Goal: Task Accomplishment & Management: Manage account settings

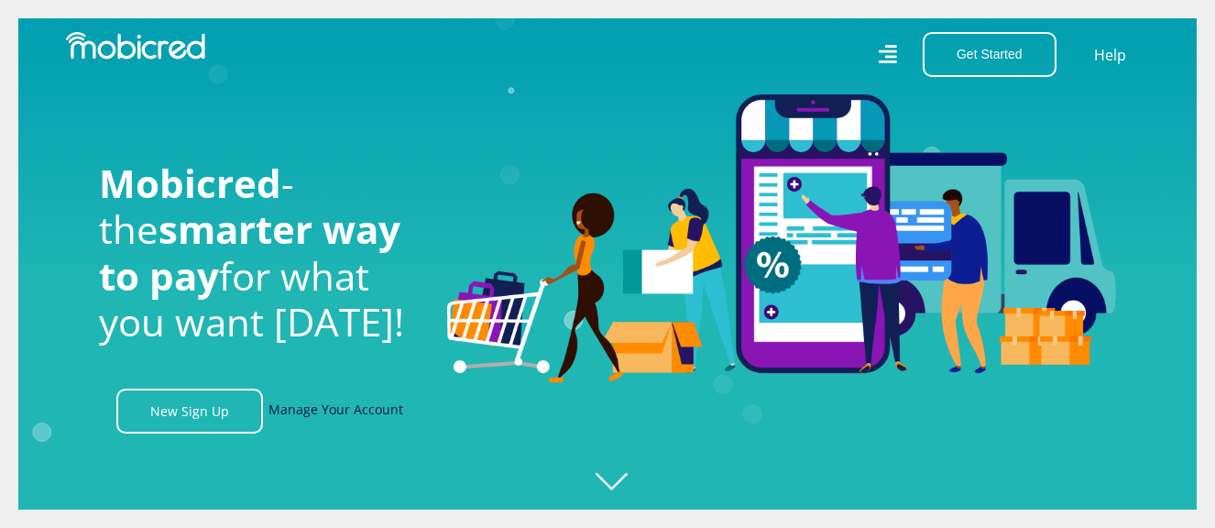
click at [339, 416] on link "Manage Your Account" at bounding box center [336, 411] width 135 height 45
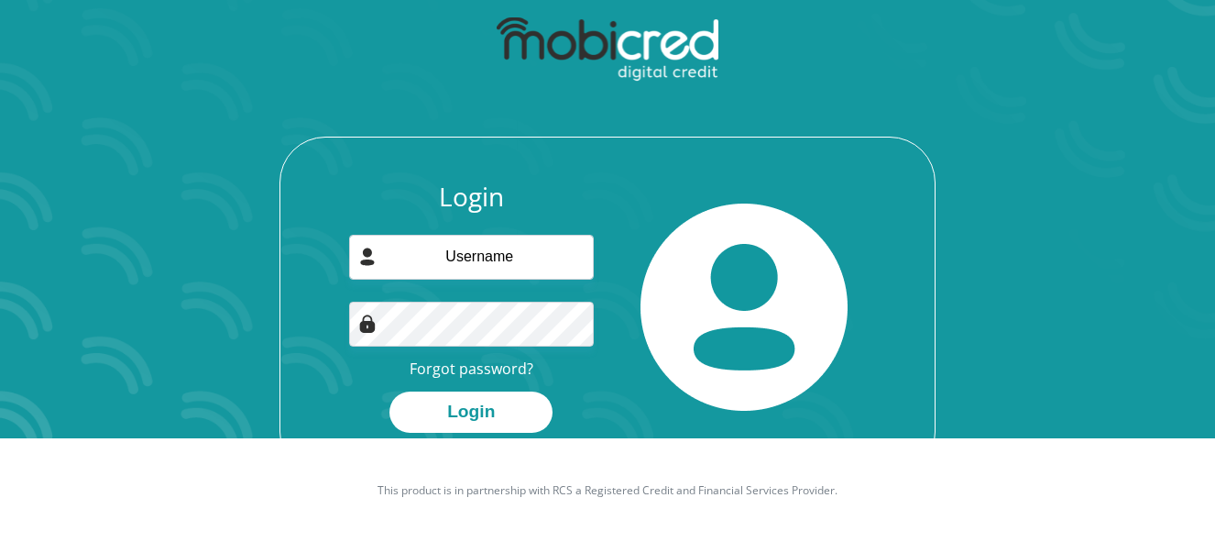
scroll to position [104, 0]
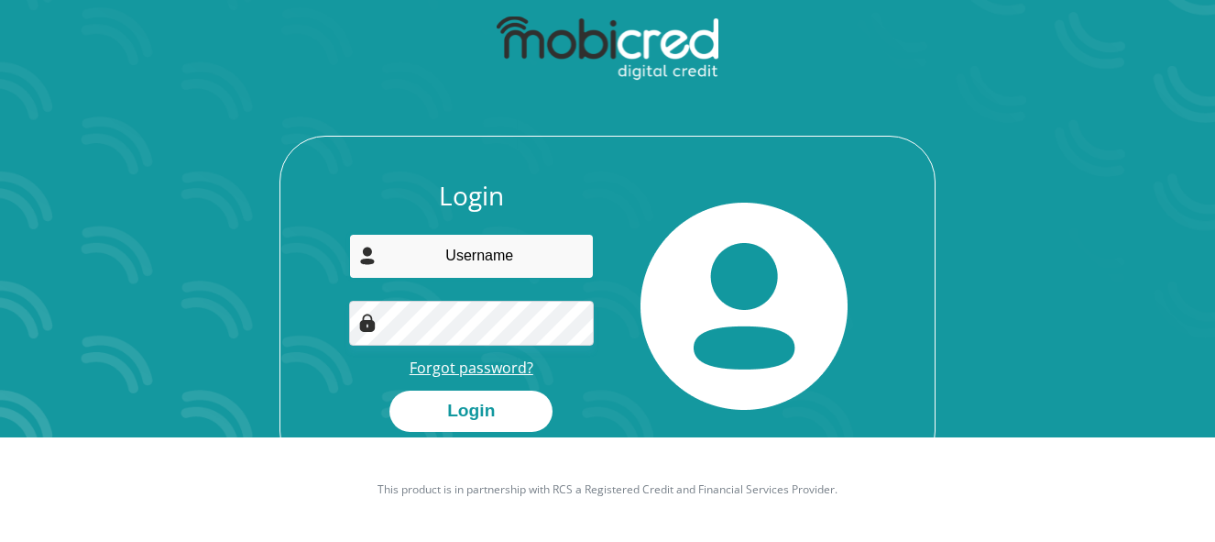
type input "lewismel502@gmail.com"
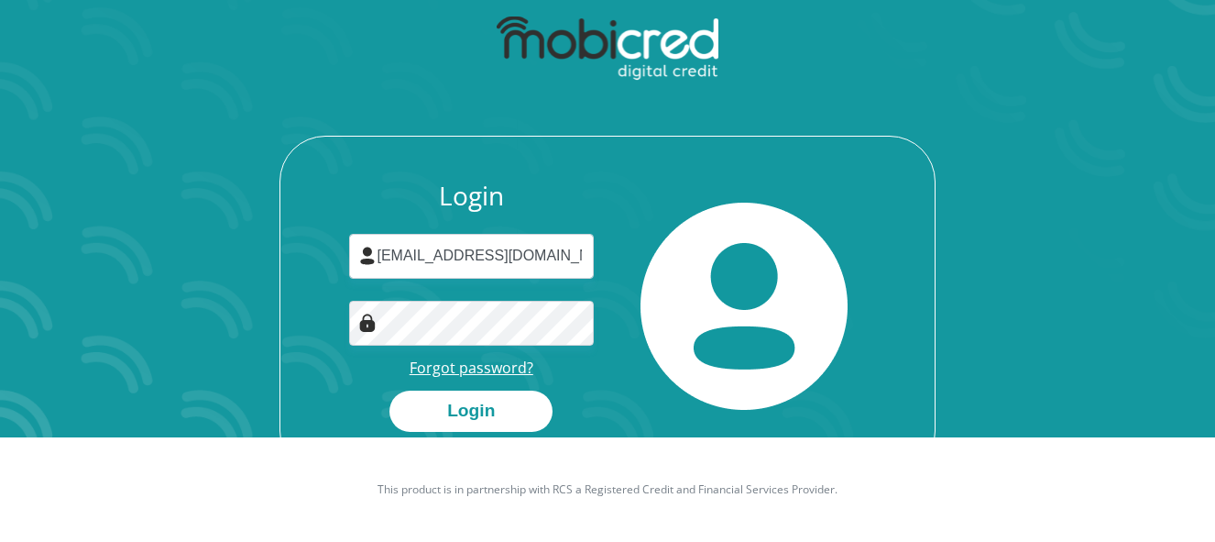
click at [470, 366] on link "Forgot password?" at bounding box center [472, 367] width 124 height 20
click at [605, 288] on div "Login lewismel502@gmail.com Forgot password? Login" at bounding box center [471, 306] width 273 height 251
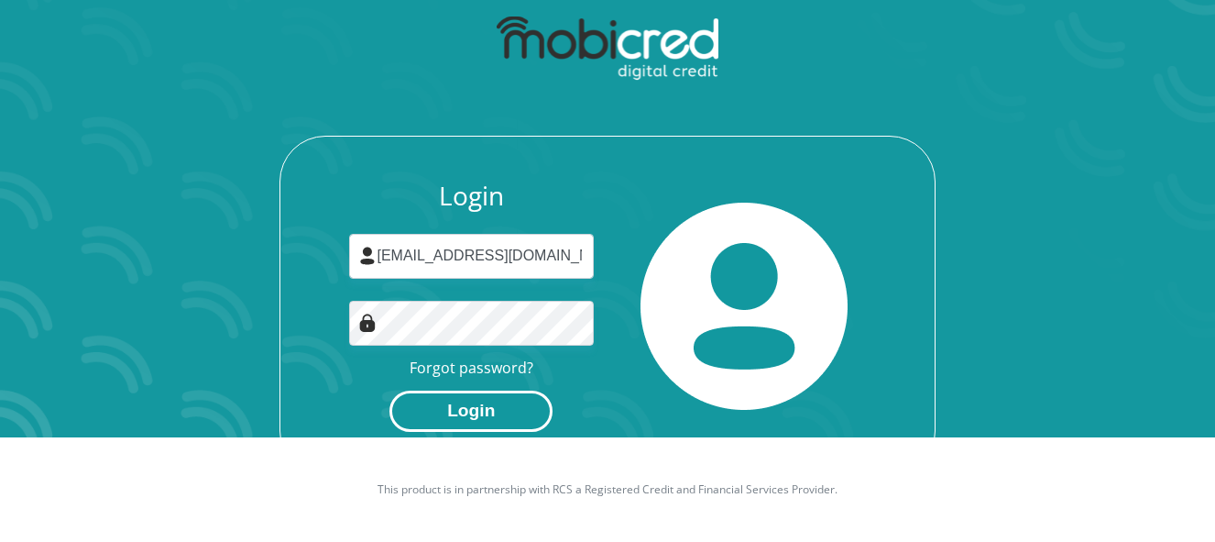
click at [467, 403] on button "Login" at bounding box center [471, 410] width 163 height 41
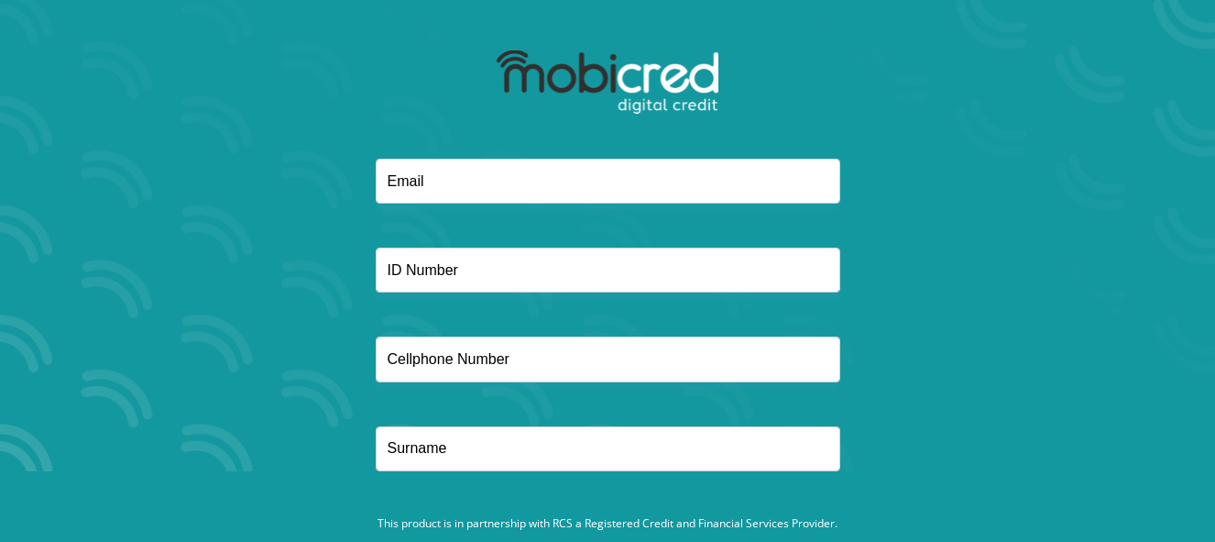
scroll to position [129, 0]
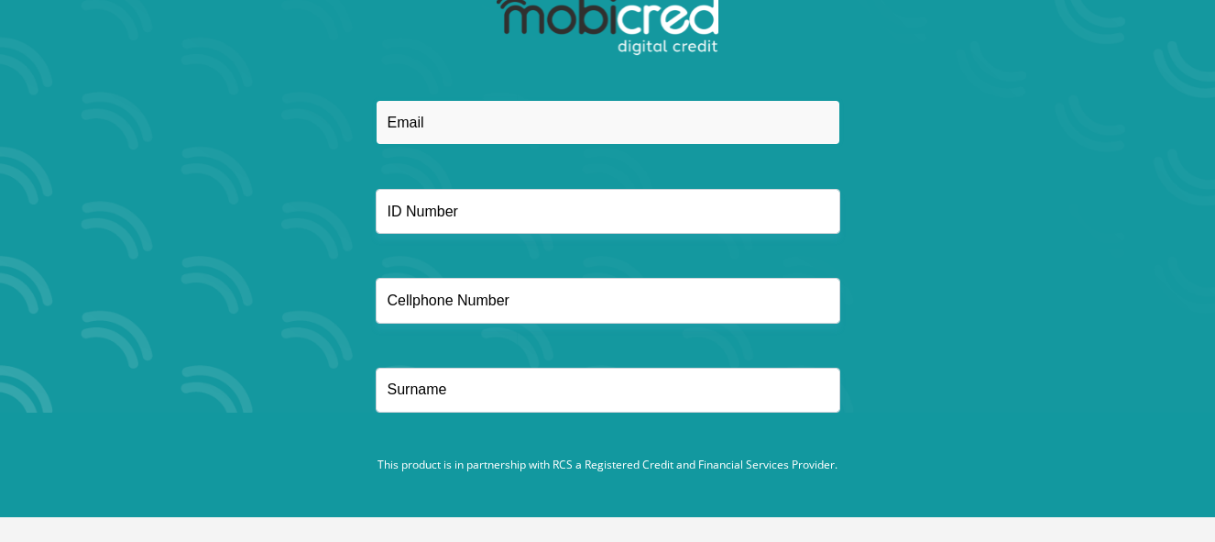
click at [456, 120] on input "email" at bounding box center [608, 122] width 465 height 45
type input "[EMAIL_ADDRESS][DOMAIN_NAME]"
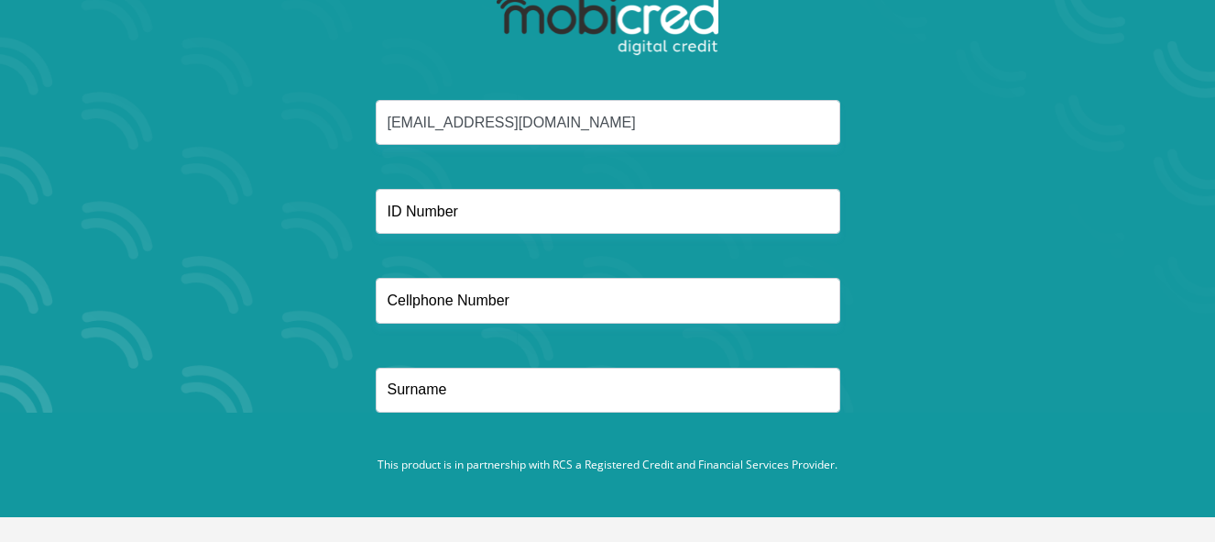
type input "0713927389"
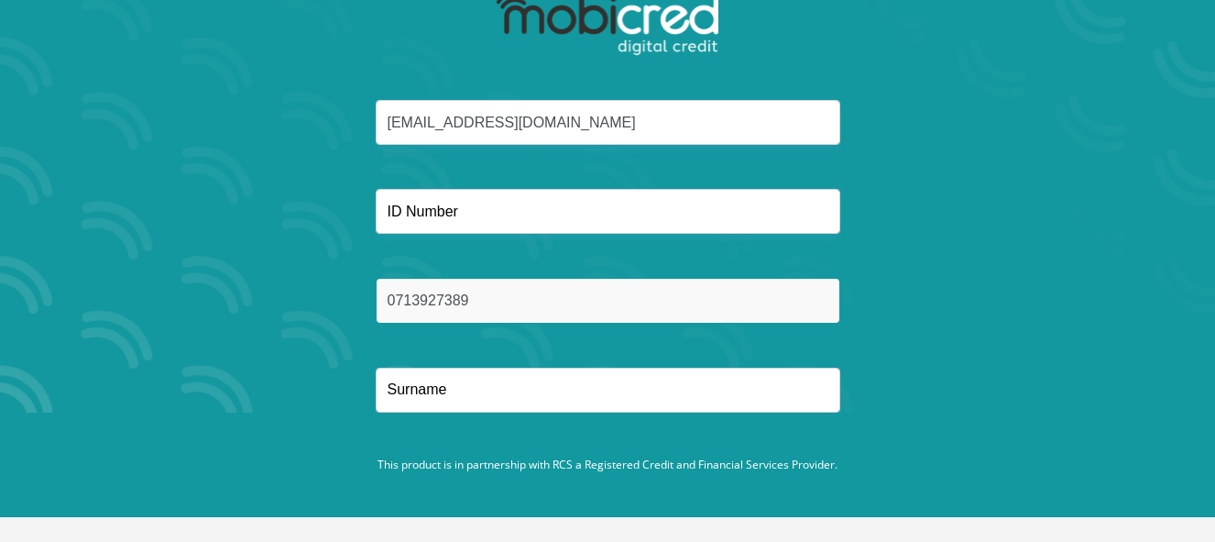
type input "Lewis"
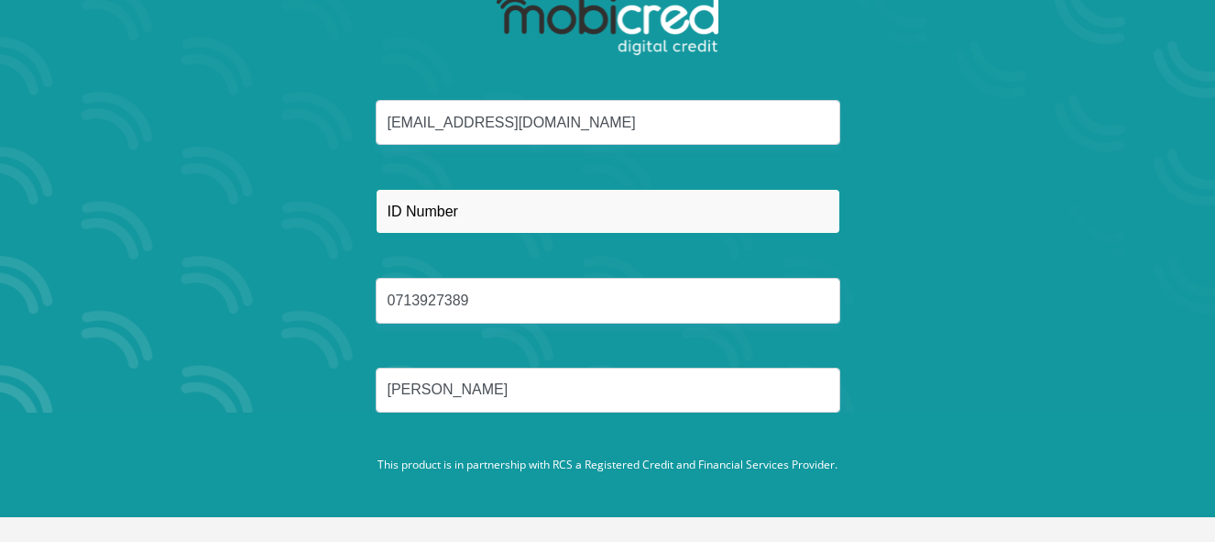
click at [448, 213] on input "text" at bounding box center [608, 211] width 465 height 45
type input "6410290079081"
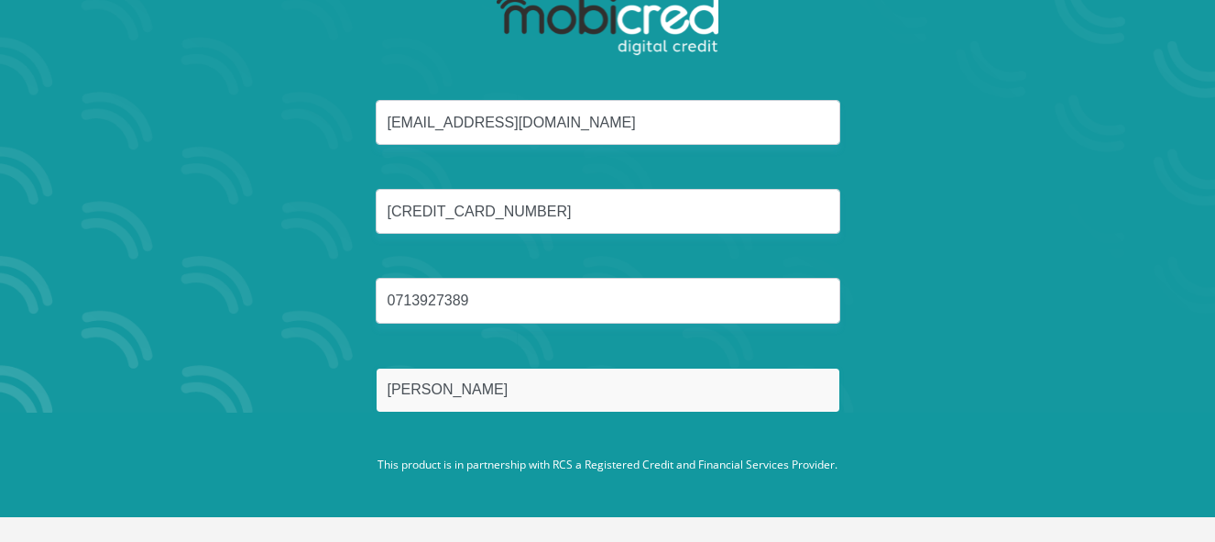
click at [450, 388] on input "Lewis" at bounding box center [608, 390] width 465 height 45
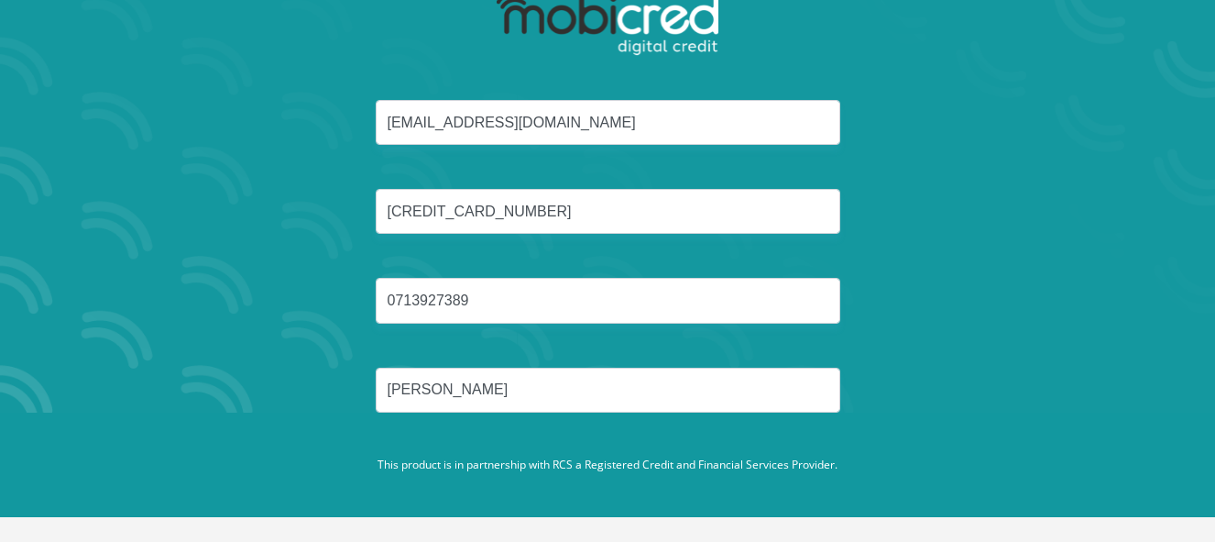
click at [488, 446] on footer "This product is in partnership with RCS a Registered Credit and Financial Servi…" at bounding box center [607, 464] width 1215 height 104
drag, startPoint x: 488, startPoint y: 447, endPoint x: 501, endPoint y: 463, distance: 20.8
click at [501, 463] on p "This product is in partnership with RCS a Registered Credit and Financial Servi…" at bounding box center [607, 464] width 1017 height 16
click at [640, 436] on footer "This product is in partnership with RCS a Registered Credit and Financial Servi…" at bounding box center [607, 464] width 1215 height 104
click at [581, 435] on footer "This product is in partnership with RCS a Registered Credit and Financial Servi…" at bounding box center [607, 464] width 1215 height 104
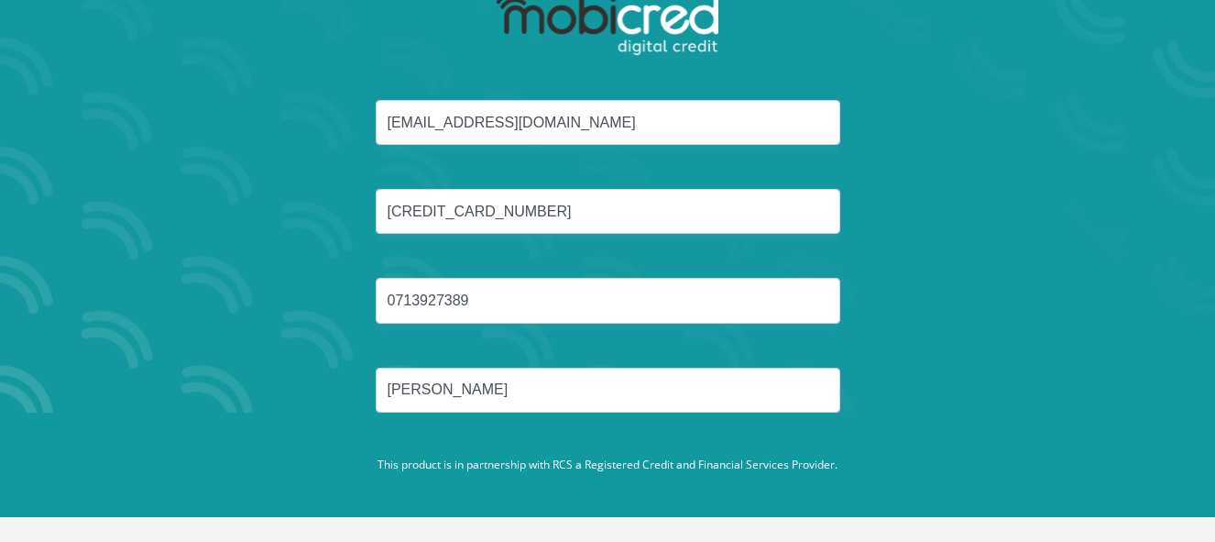
click at [559, 437] on footer "This product is in partnership with RCS a Registered Credit and Financial Servi…" at bounding box center [607, 464] width 1215 height 104
click at [1003, 426] on footer "This product is in partnership with RCS a Registered Credit and Financial Servi…" at bounding box center [607, 464] width 1215 height 104
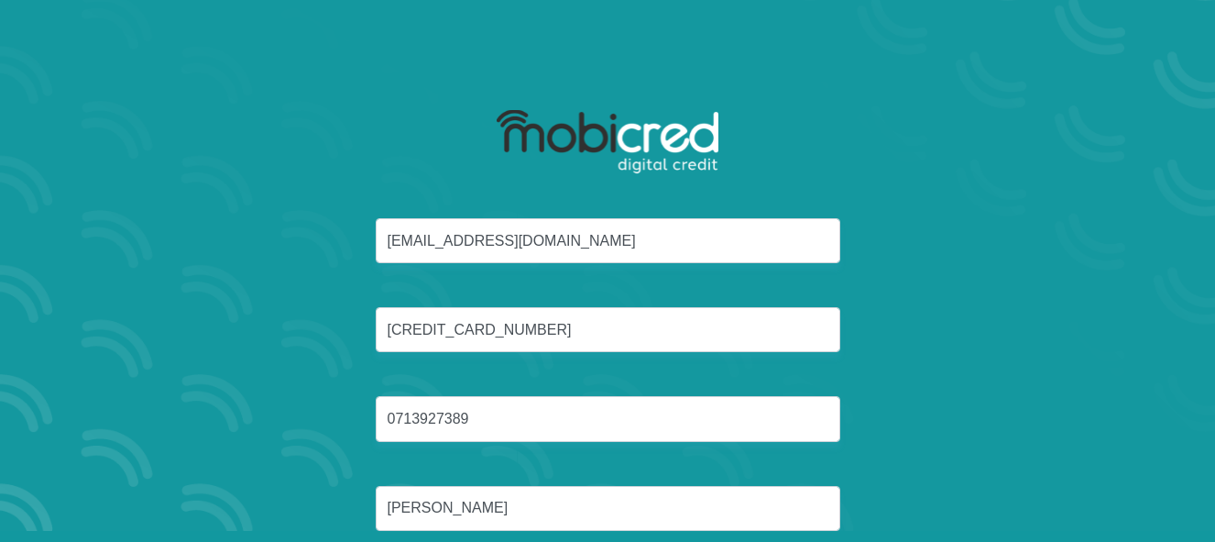
scroll to position [0, 0]
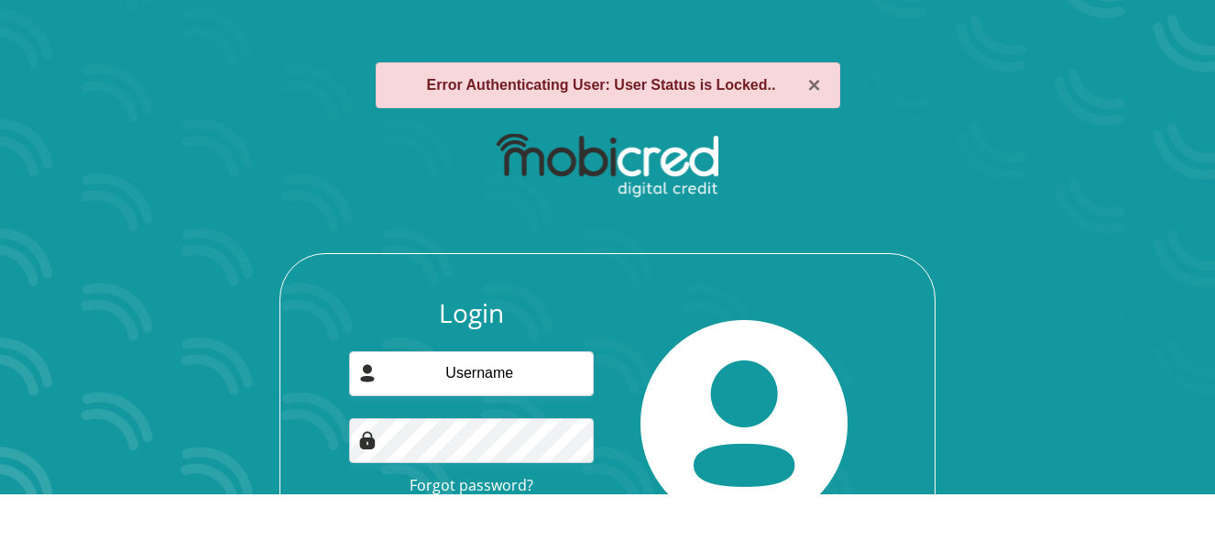
scroll to position [143, 0]
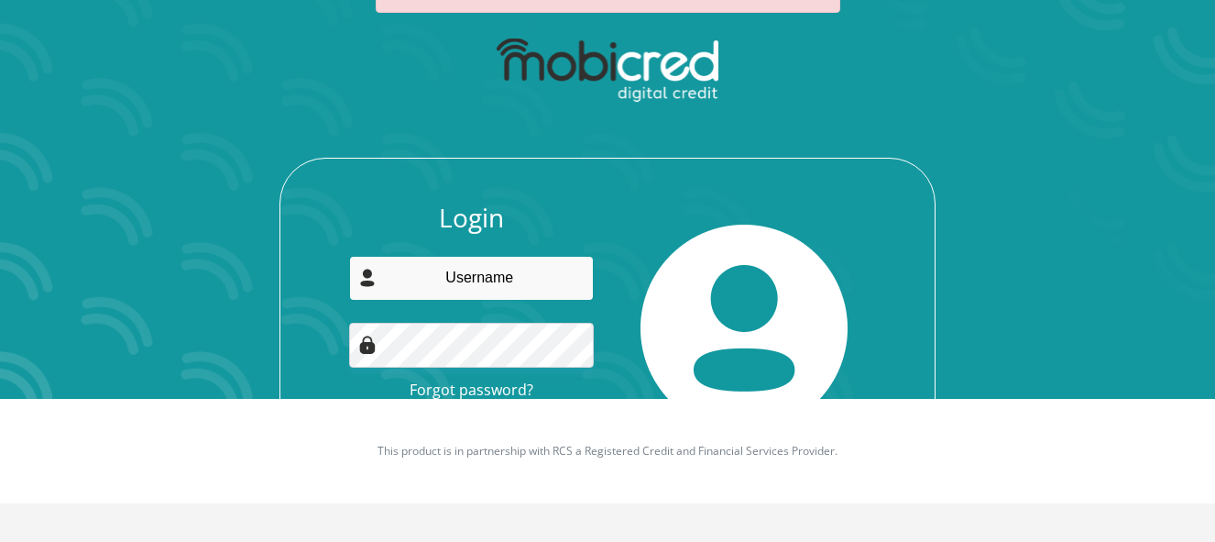
type input "[EMAIL_ADDRESS][DOMAIN_NAME]"
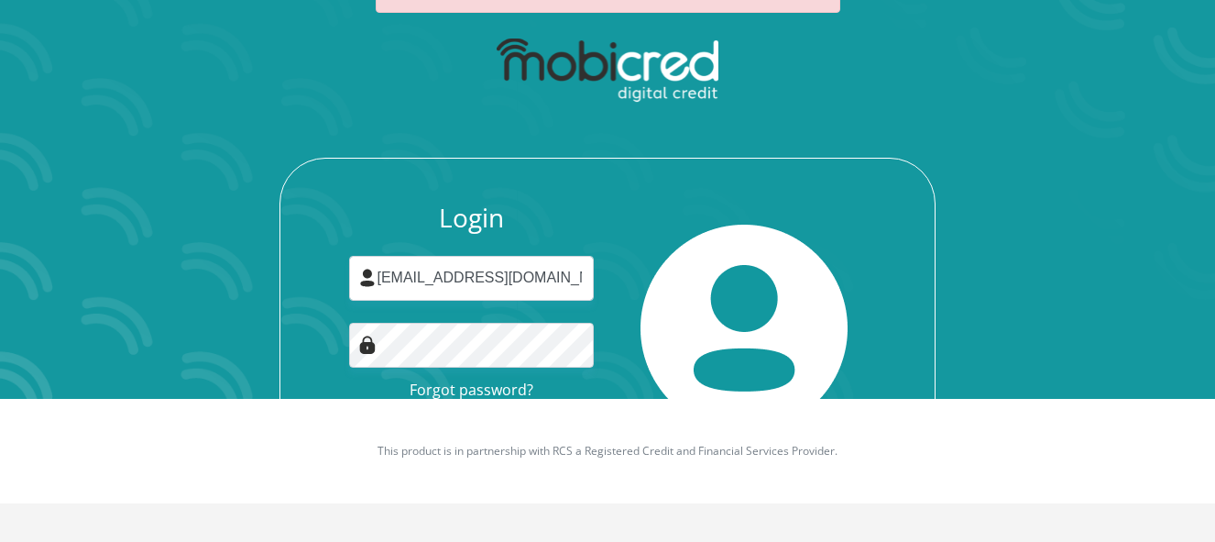
click at [669, 260] on img at bounding box center [744, 328] width 207 height 207
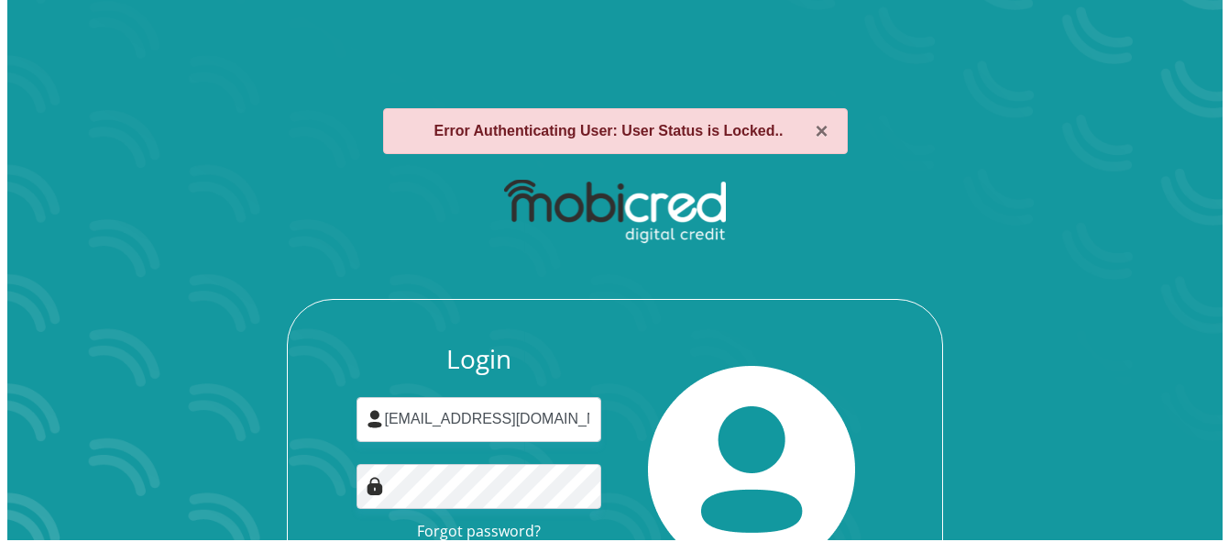
scroll to position [0, 0]
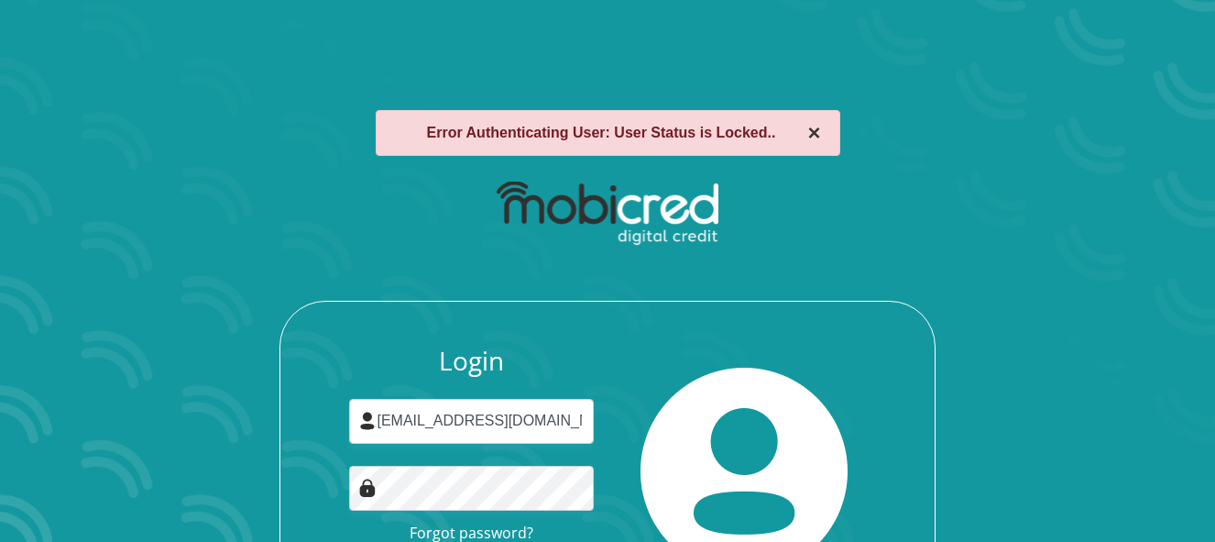
click at [809, 135] on button "×" at bounding box center [814, 133] width 13 height 22
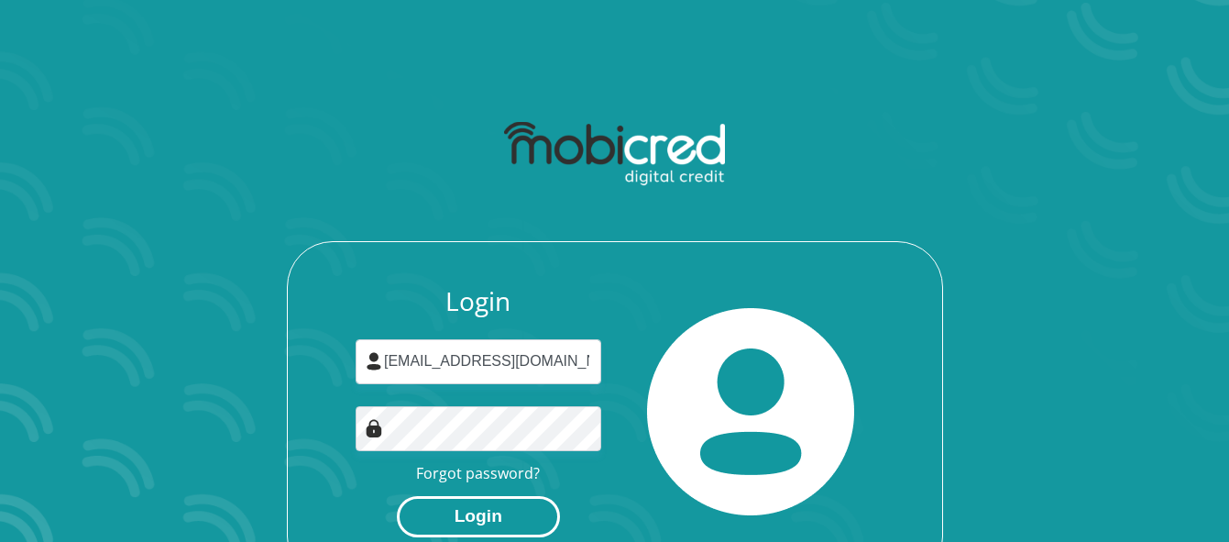
click at [483, 512] on button "Login" at bounding box center [478, 516] width 163 height 41
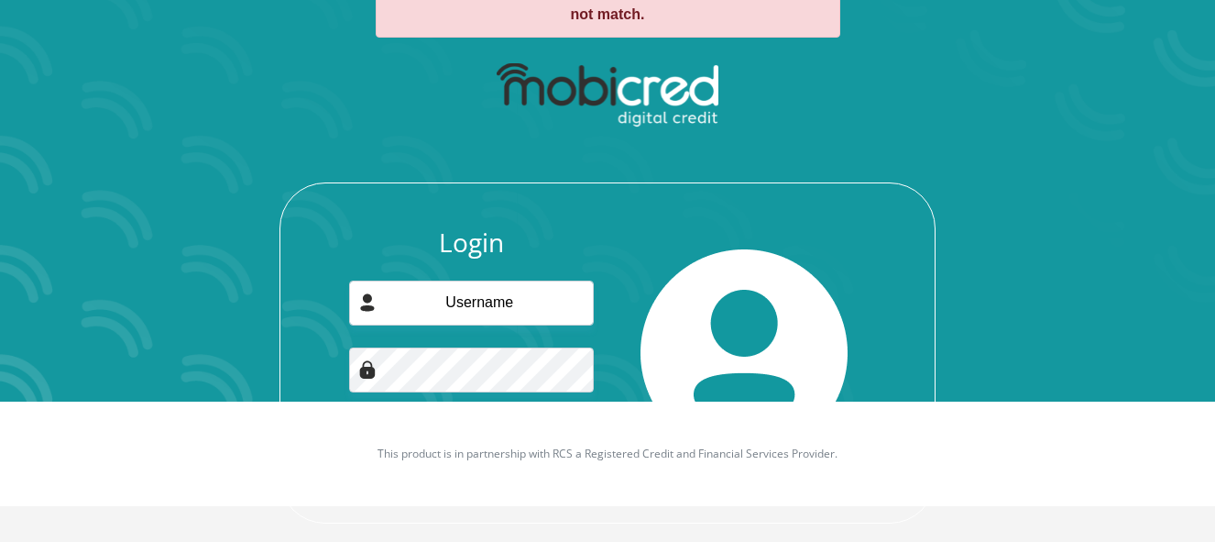
scroll to position [165, 0]
